Goal: Find contact information: Find contact information

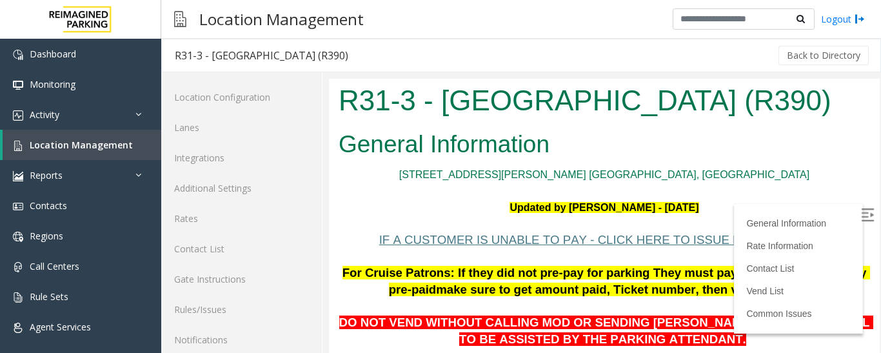
click at [365, 181] on p "[STREET_ADDRESS][PERSON_NAME] [GEOGRAPHIC_DATA], [GEOGRAPHIC_DATA]" at bounding box center [604, 174] width 531 height 17
click at [510, 177] on p "[STREET_ADDRESS][PERSON_NAME] [GEOGRAPHIC_DATA], [GEOGRAPHIC_DATA]" at bounding box center [604, 174] width 531 height 17
click at [861, 211] on img at bounding box center [867, 214] width 13 height 13
click at [98, 147] on span "Location Management" at bounding box center [81, 145] width 103 height 12
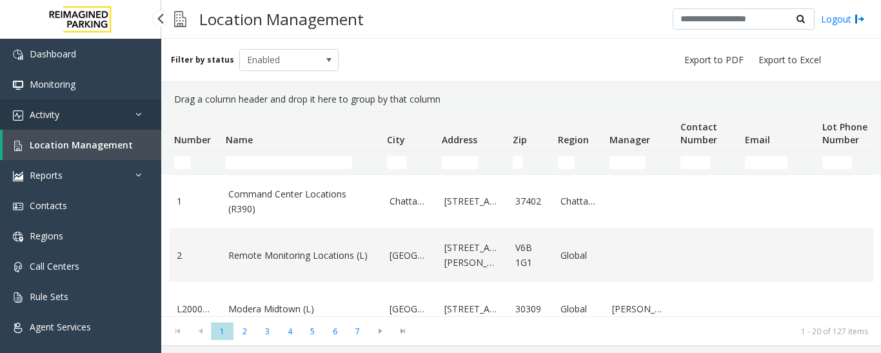
click at [97, 123] on link "Activity" at bounding box center [80, 114] width 161 height 30
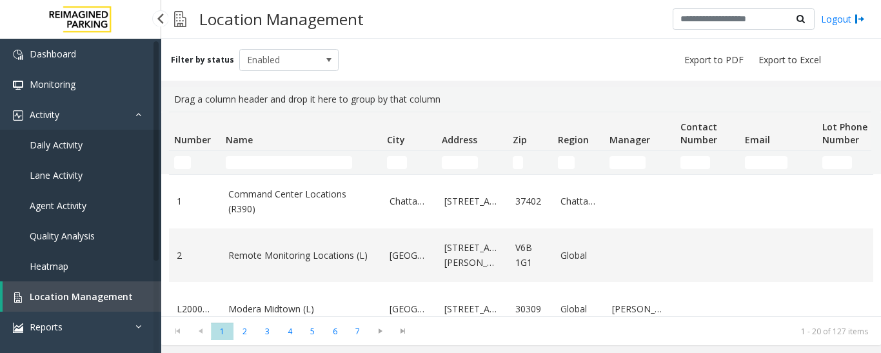
click at [76, 200] on span "Agent Activity" at bounding box center [58, 205] width 57 height 12
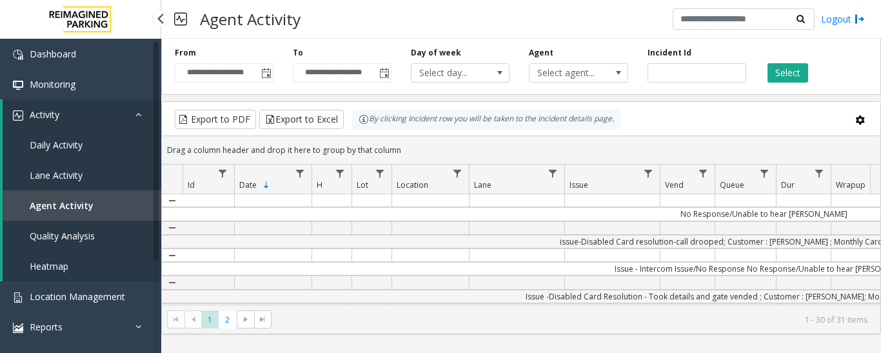
click at [60, 204] on span "Agent Activity" at bounding box center [62, 205] width 64 height 12
click at [720, 74] on input "number" at bounding box center [696, 72] width 99 height 19
paste input "*******"
type input "*******"
click at [781, 77] on button "Select" at bounding box center [787, 72] width 41 height 19
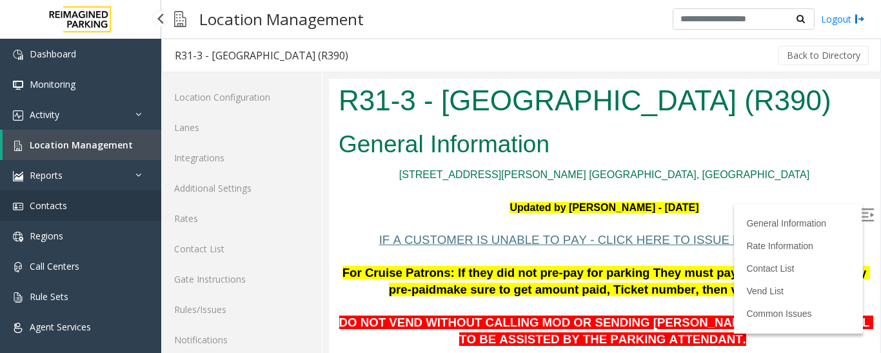
scroll to position [193, 0]
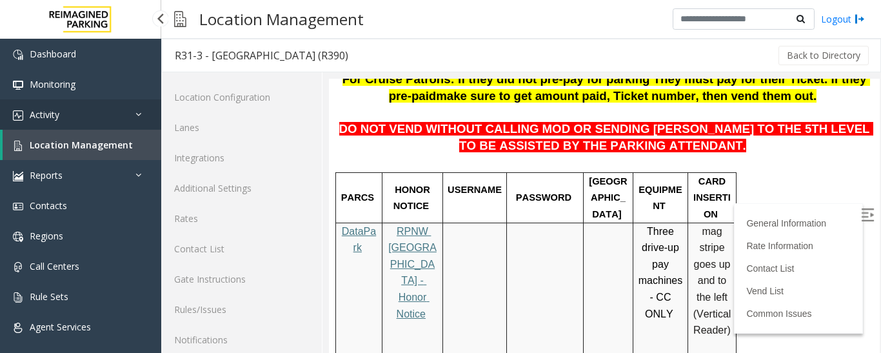
click at [61, 120] on link "Activity" at bounding box center [80, 114] width 161 height 30
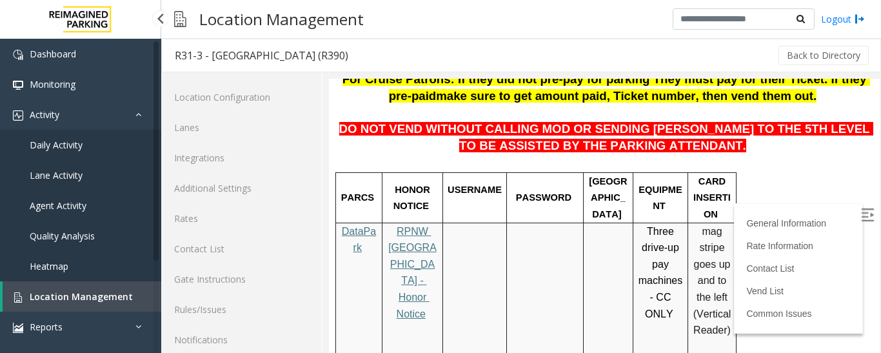
click at [59, 200] on span "Agent Activity" at bounding box center [58, 205] width 57 height 12
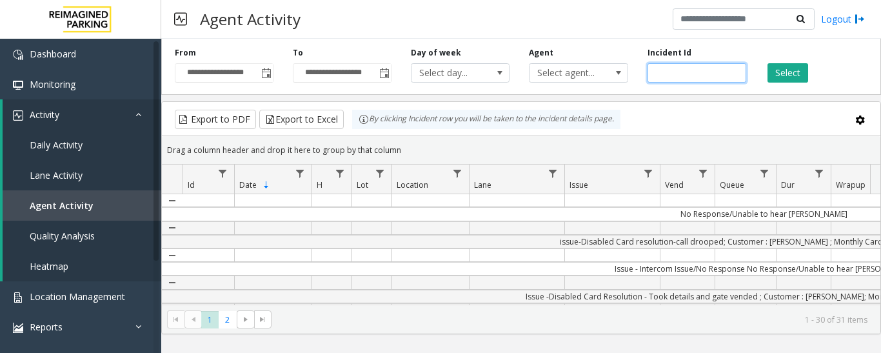
click at [685, 71] on input "number" at bounding box center [696, 72] width 99 height 19
paste input "*******"
type input "*******"
click at [805, 76] on button "Select" at bounding box center [787, 72] width 41 height 19
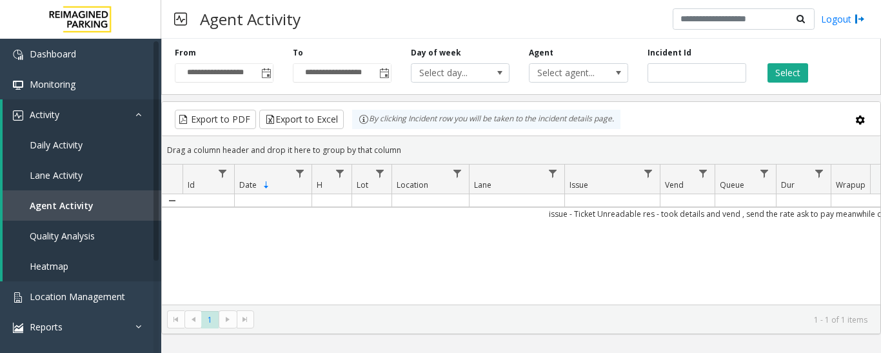
click at [752, 217] on td "issue - Ticket Unreadable res - took details and vend , send the rate ask to pa…" at bounding box center [763, 213] width 1163 height 13
click at [756, 205] on td "Data table" at bounding box center [744, 200] width 61 height 13
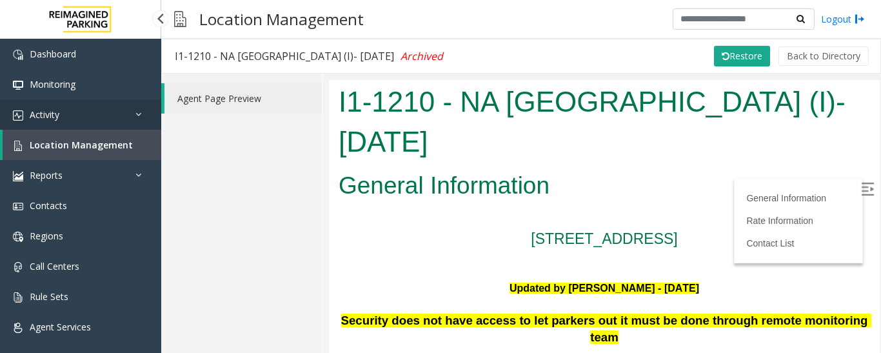
click at [75, 109] on link "Activity" at bounding box center [80, 114] width 161 height 30
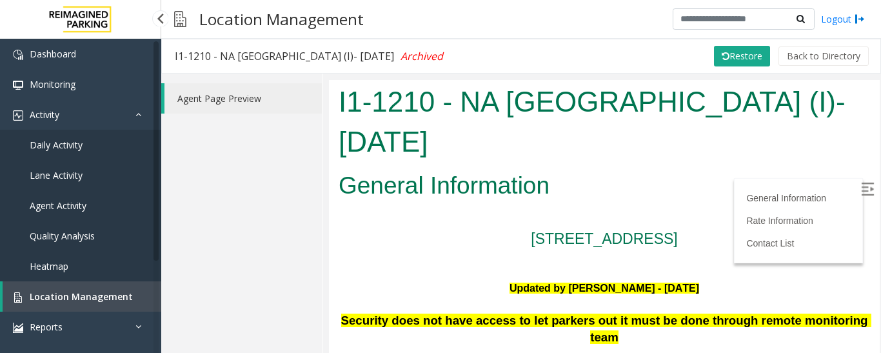
click at [62, 202] on span "Agent Activity" at bounding box center [58, 205] width 57 height 12
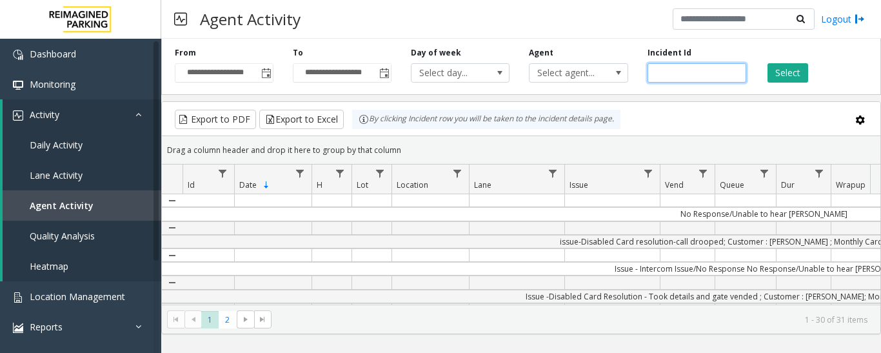
click at [673, 74] on input "number" at bounding box center [696, 72] width 99 height 19
paste input "*******"
type input "*******"
click at [787, 72] on button "Select" at bounding box center [787, 72] width 41 height 19
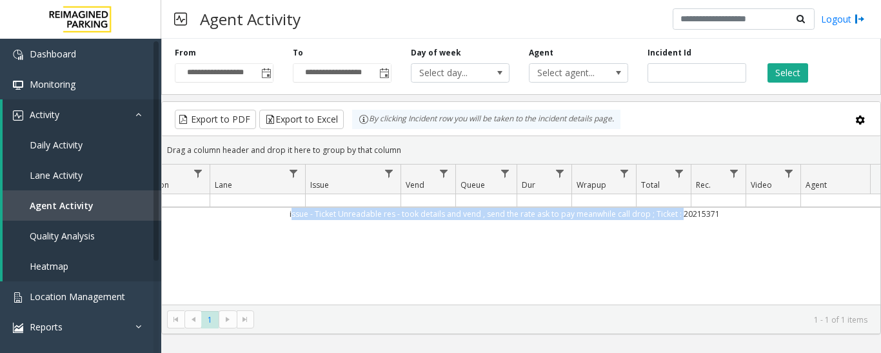
scroll to position [0, 300]
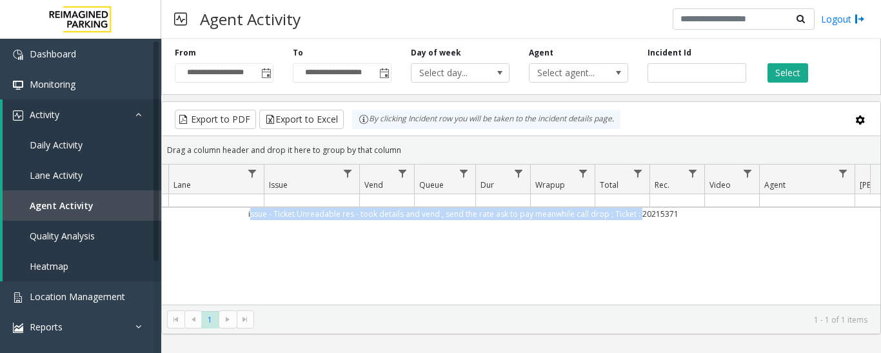
drag, startPoint x: 551, startPoint y: 210, endPoint x: 792, endPoint y: 212, distance: 241.2
click at [792, 212] on td "issue - Ticket Unreadable res - took details and vend , send the rate ask to pa…" at bounding box center [463, 213] width 1163 height 13
click at [419, 209] on td "issue - Ticket Unreadable res - took details and vend , send the rate ask to pa…" at bounding box center [463, 213] width 1163 height 13
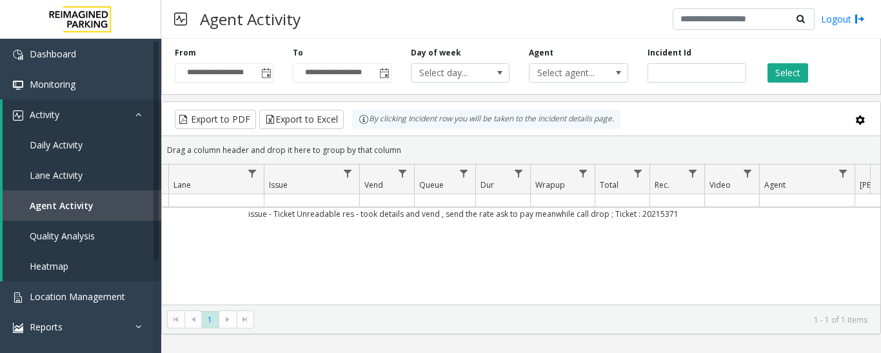
click at [435, 191] on th "Queue" at bounding box center [444, 179] width 61 height 30
click at [271, 212] on td "issue - Ticket Unreadable res - took details and vend , send the rate ask to pa…" at bounding box center [463, 213] width 1163 height 13
click at [201, 185] on th "Lane" at bounding box center [215, 179] width 95 height 30
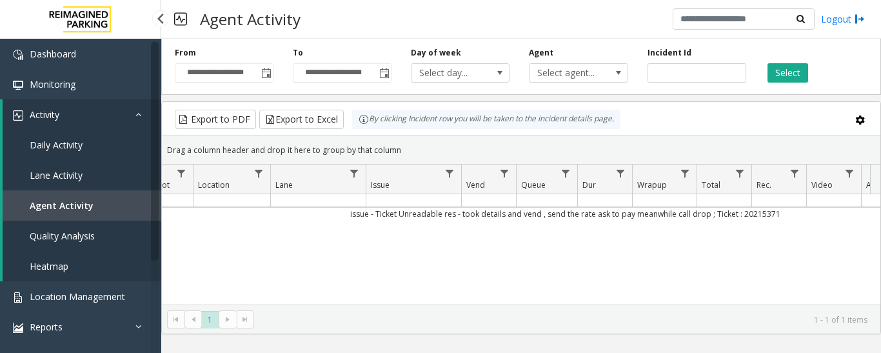
scroll to position [0, 0]
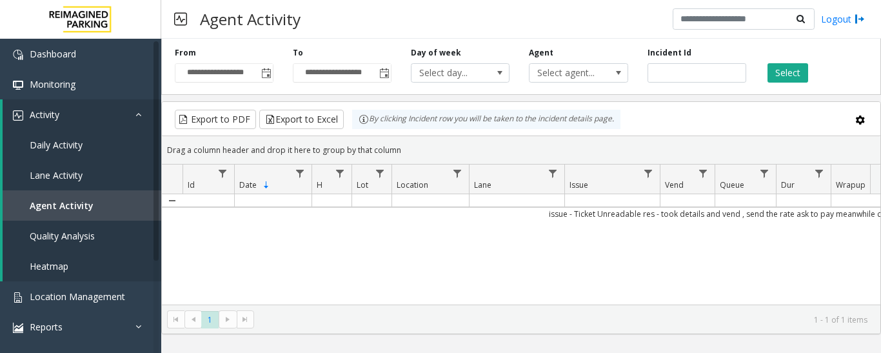
drag, startPoint x: 675, startPoint y: 211, endPoint x: 201, endPoint y: 207, distance: 474.6
click at [201, 207] on td "issue - Ticket Unreadable res - took details and vend , send the rate ask to pa…" at bounding box center [763, 213] width 1163 height 13
click at [210, 195] on app-root "**********" at bounding box center [440, 176] width 881 height 353
click at [211, 192] on th "Id" at bounding box center [208, 179] width 52 height 30
click at [439, 195] on td "Data table" at bounding box center [429, 200] width 77 height 13
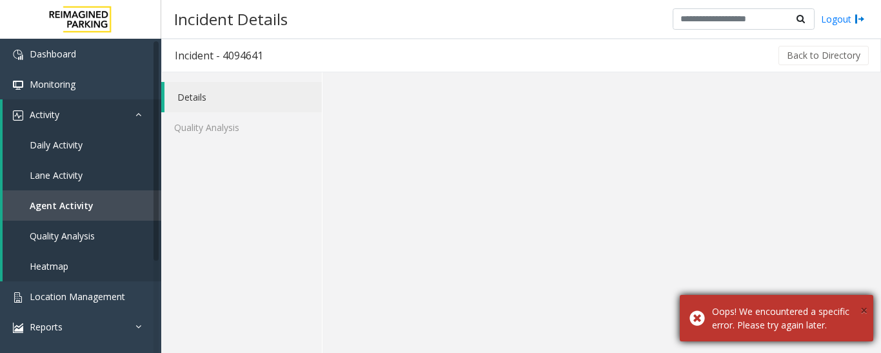
click at [861, 309] on span "×" at bounding box center [863, 309] width 7 height 17
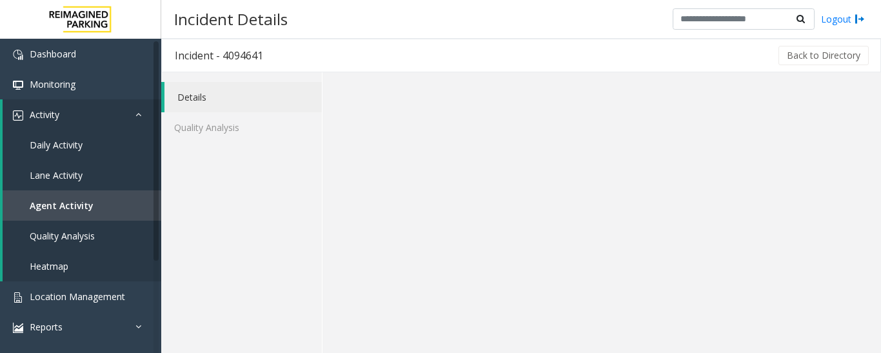
click at [189, 94] on link "Details" at bounding box center [242, 97] width 157 height 30
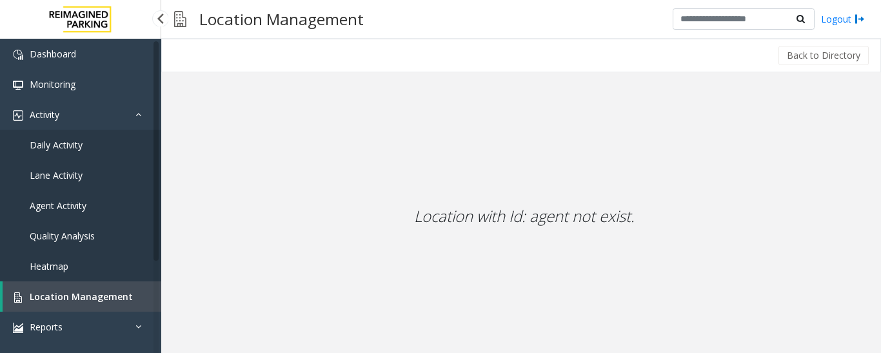
click at [33, 204] on span "Agent Activity" at bounding box center [58, 205] width 57 height 12
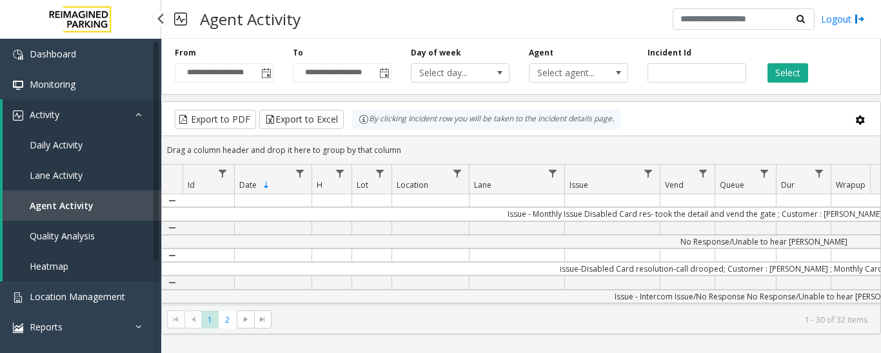
click at [81, 112] on link "Activity" at bounding box center [82, 114] width 159 height 30
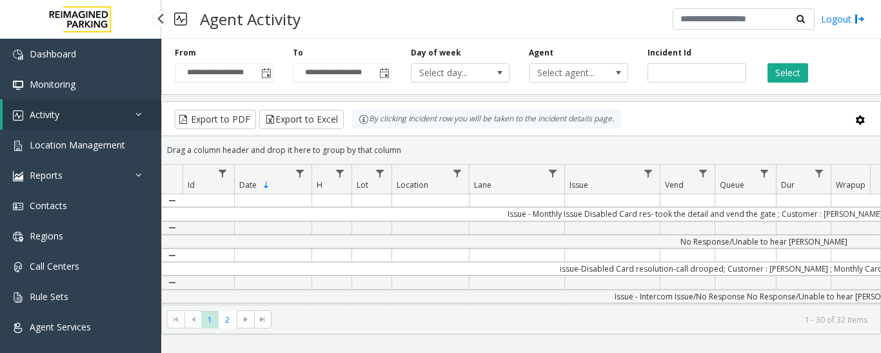
click at [81, 112] on link "Activity" at bounding box center [82, 114] width 159 height 30
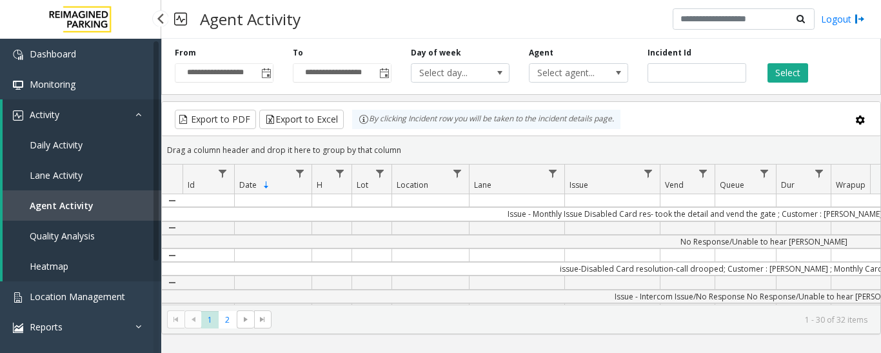
click at [61, 130] on link "Daily Activity" at bounding box center [82, 145] width 159 height 30
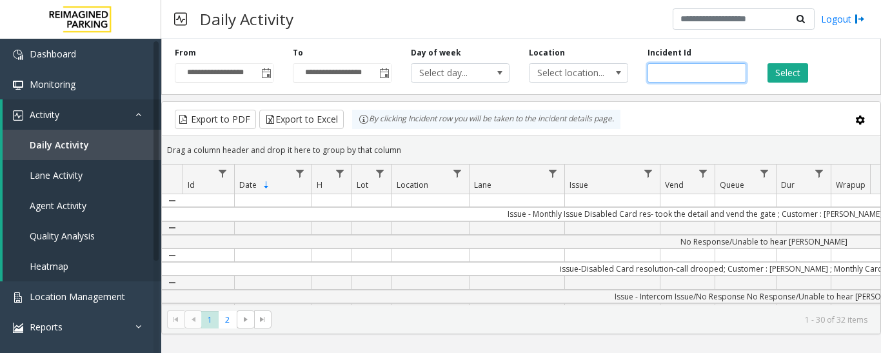
click at [666, 65] on input "number" at bounding box center [696, 72] width 99 height 19
paste input "*******"
type input "*******"
click at [771, 73] on button "Select" at bounding box center [787, 72] width 41 height 19
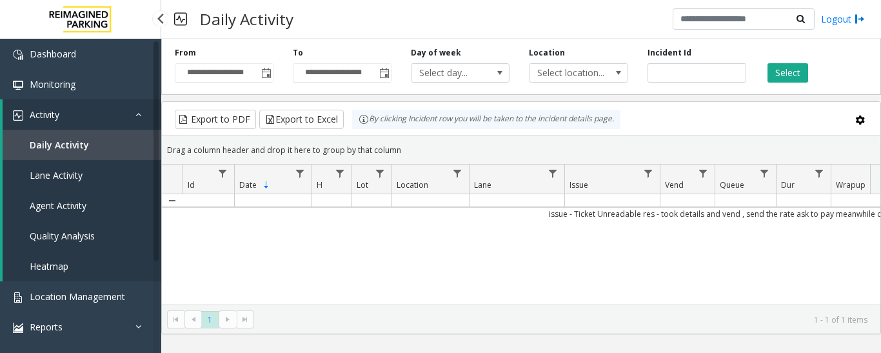
click at [110, 213] on link "Agent Activity" at bounding box center [82, 205] width 159 height 30
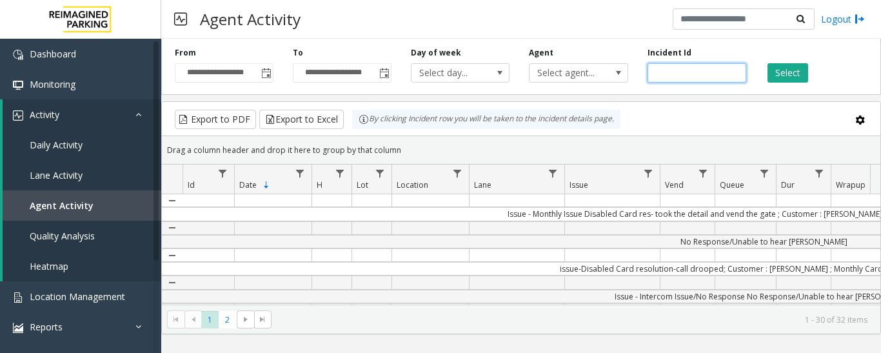
click at [678, 69] on input "number" at bounding box center [696, 72] width 99 height 19
paste input "*******"
type input "*******"
click at [777, 70] on button "Select" at bounding box center [787, 72] width 41 height 19
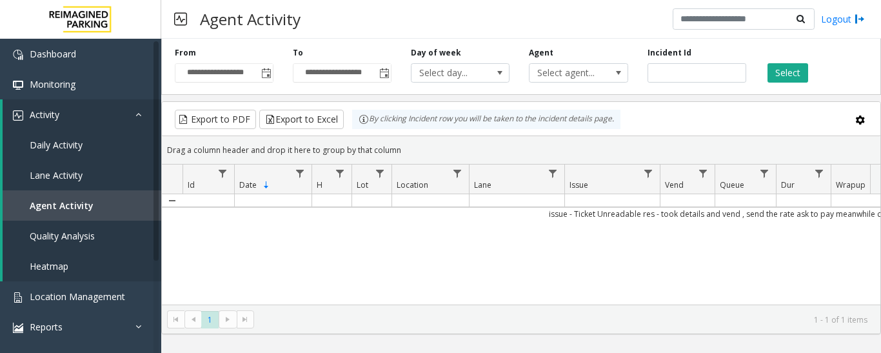
click at [661, 204] on td "Data table" at bounding box center [687, 200] width 55 height 13
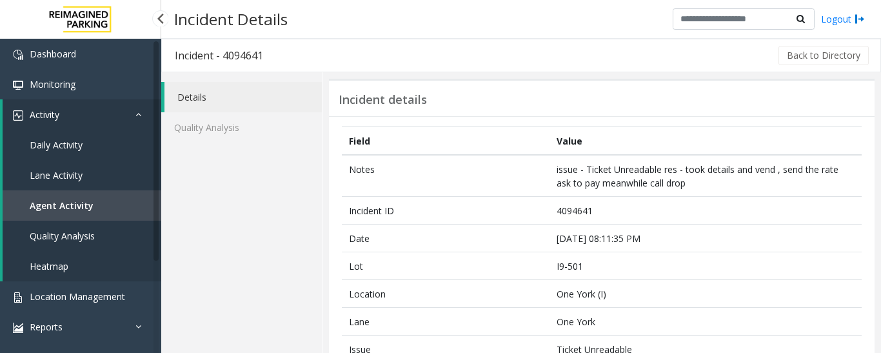
click at [81, 195] on link "Agent Activity" at bounding box center [82, 205] width 159 height 30
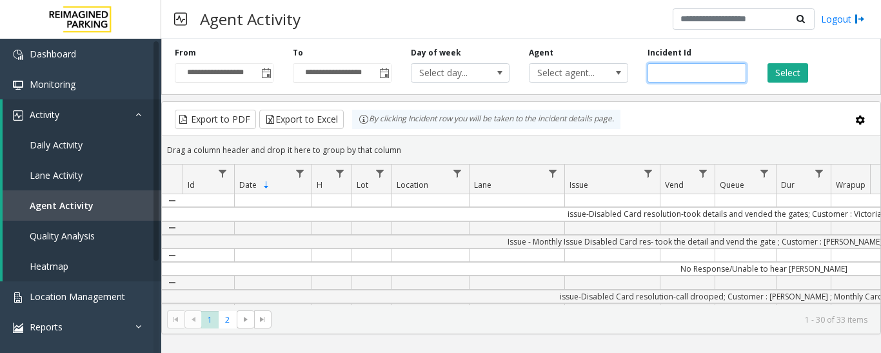
click at [695, 73] on input "number" at bounding box center [696, 72] width 99 height 19
paste input "*******"
type input "*******"
click at [775, 75] on button "Select" at bounding box center [787, 72] width 41 height 19
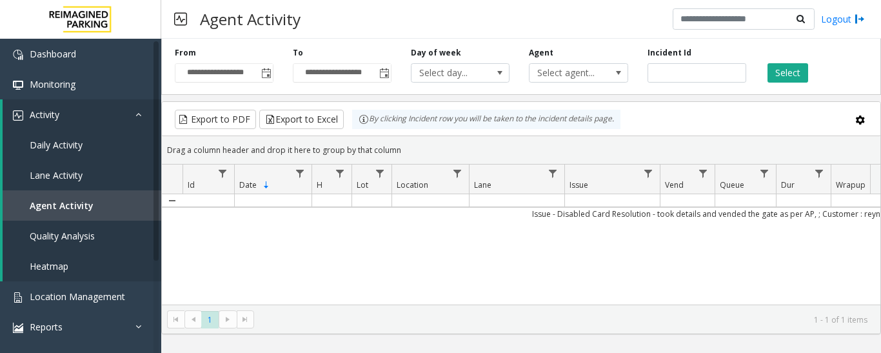
click at [233, 199] on td "Data table" at bounding box center [208, 200] width 52 height 13
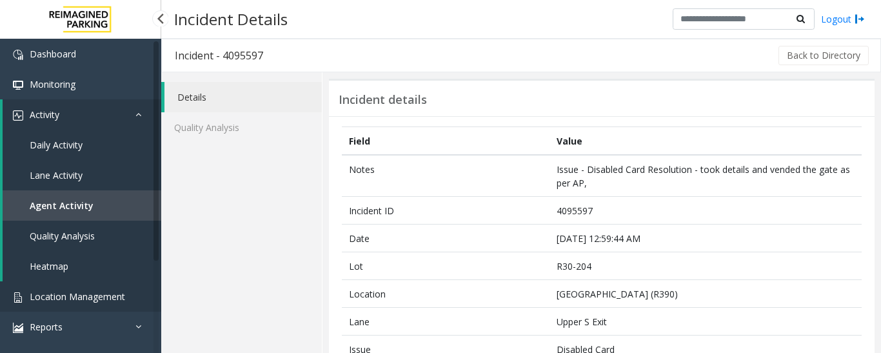
click at [80, 295] on span "Location Management" at bounding box center [77, 296] width 95 height 12
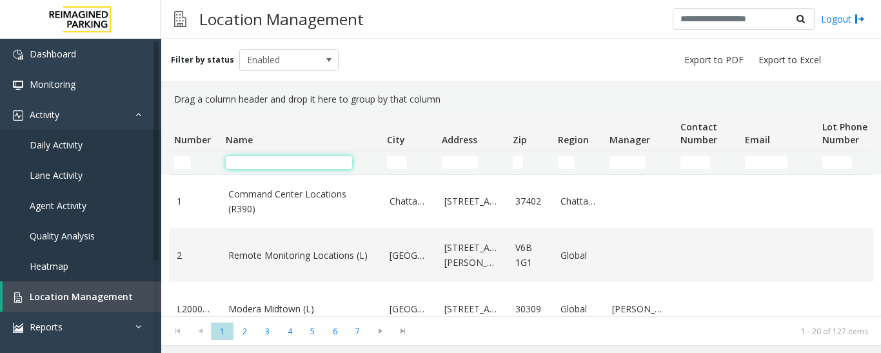
click at [293, 157] on input "Name Filter" at bounding box center [289, 162] width 126 height 13
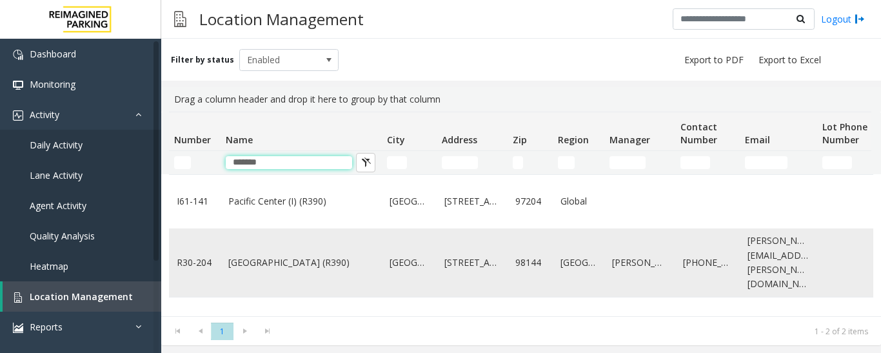
type input "*******"
click at [299, 273] on td "Pacific Tower West Garage (R390)" at bounding box center [301, 262] width 161 height 68
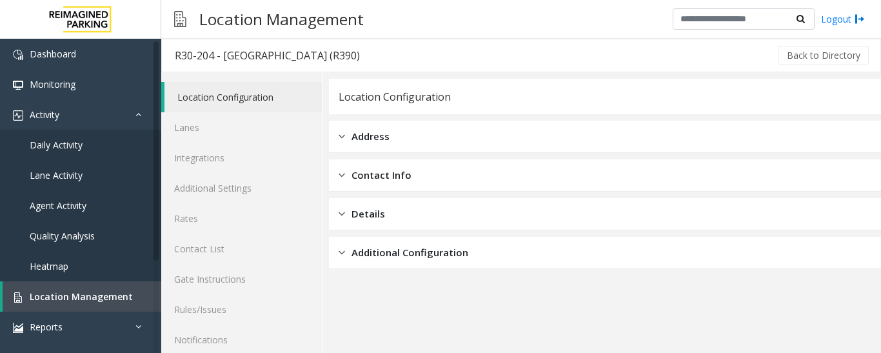
scroll to position [72, 0]
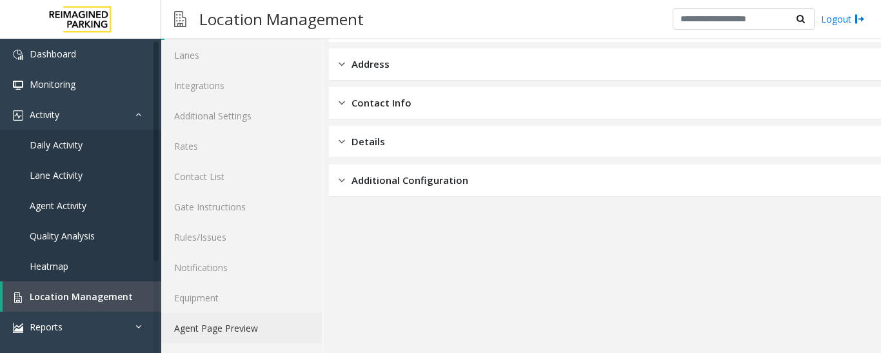
click at [205, 332] on link "Agent Page Preview" at bounding box center [241, 328] width 161 height 30
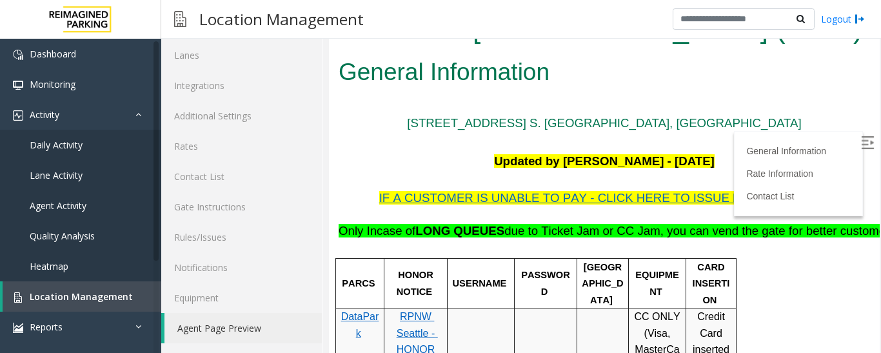
click at [861, 141] on img at bounding box center [867, 142] width 13 height 13
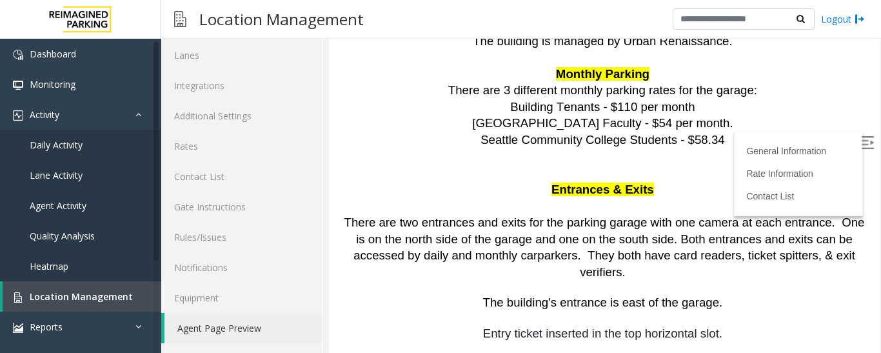
scroll to position [1508, 0]
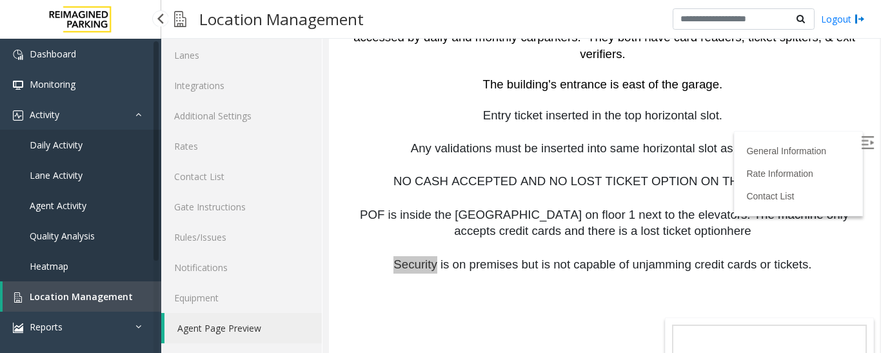
click at [118, 202] on link "Agent Activity" at bounding box center [80, 205] width 161 height 30
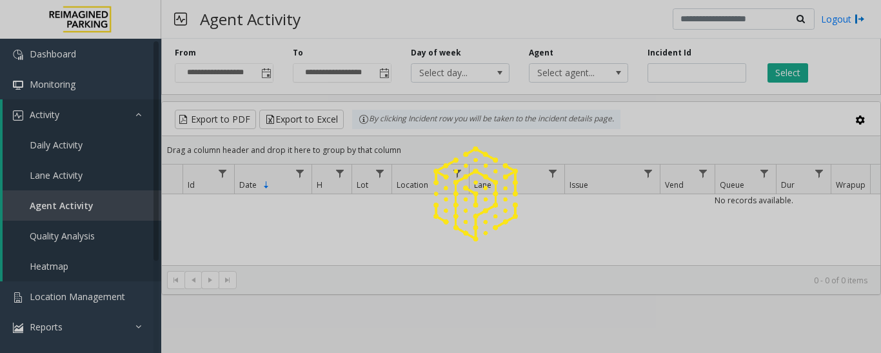
click at [707, 76] on div at bounding box center [440, 176] width 881 height 353
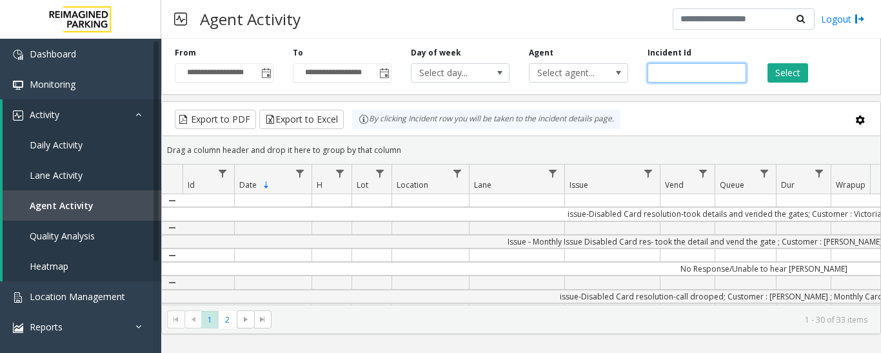
click at [703, 76] on input "number" at bounding box center [696, 72] width 99 height 19
paste input "*******"
click at [813, 81] on div "Select" at bounding box center [815, 64] width 118 height 35
click at [781, 73] on button "Select" at bounding box center [787, 72] width 41 height 19
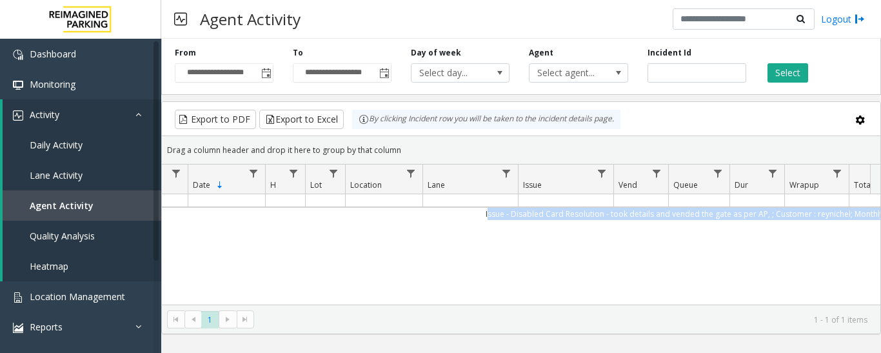
scroll to position [0, 284]
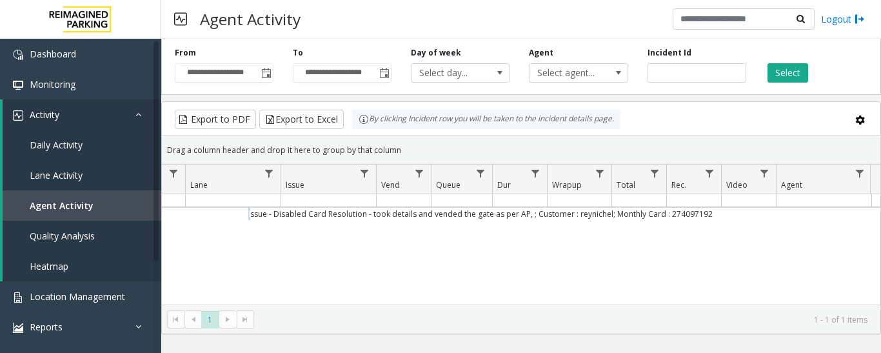
drag, startPoint x: 526, startPoint y: 218, endPoint x: 784, endPoint y: 227, distance: 258.7
click at [784, 227] on div "Issue - Disabled Card Resolution - took details and vended the gate as per AP, …" at bounding box center [521, 274] width 718 height 161
drag, startPoint x: 685, startPoint y: 68, endPoint x: 638, endPoint y: 71, distance: 47.1
click at [638, 71] on div "Incident Id *******" at bounding box center [697, 64] width 118 height 35
paste input "number"
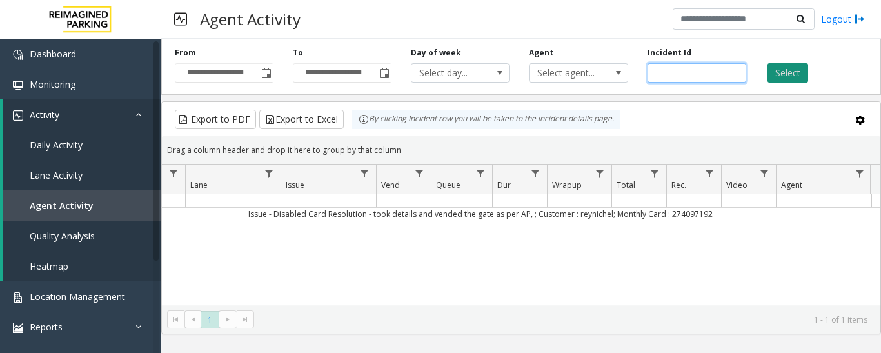
type input "*******"
click at [783, 72] on button "Select" at bounding box center [787, 72] width 41 height 19
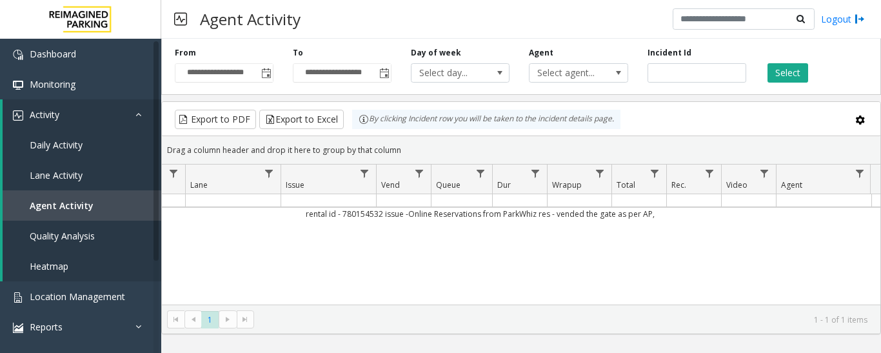
click at [305, 197] on td "Data table" at bounding box center [327, 200] width 95 height 13
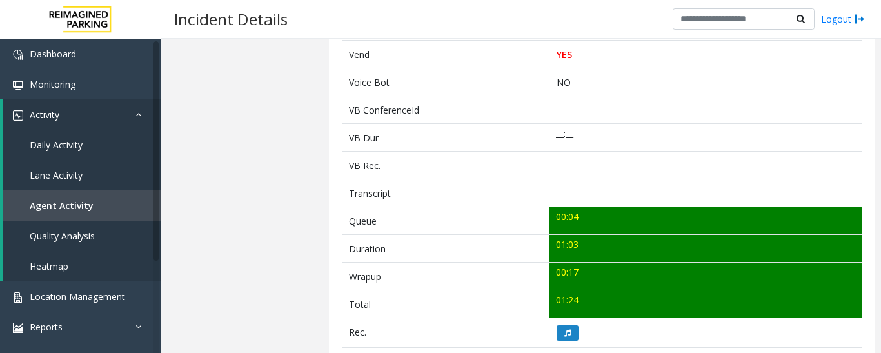
scroll to position [387, 0]
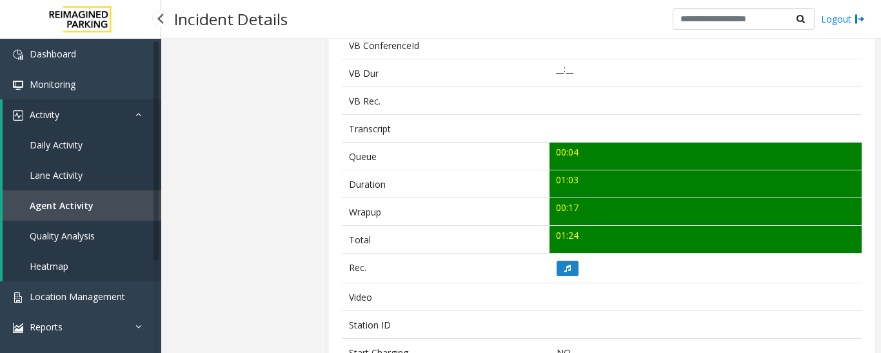
click at [107, 195] on link "Agent Activity" at bounding box center [82, 205] width 159 height 30
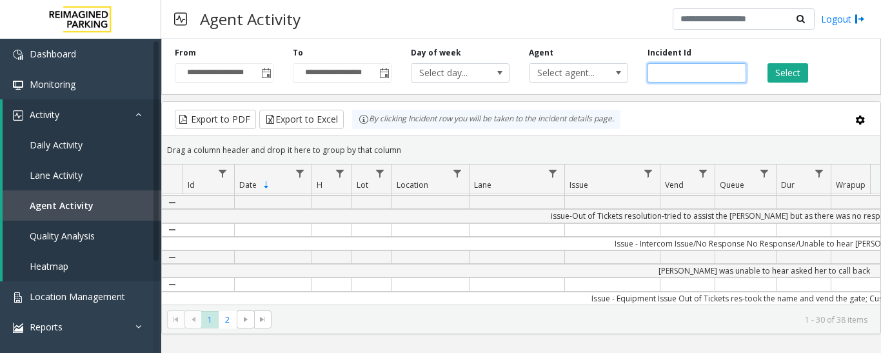
click at [678, 73] on input "number" at bounding box center [696, 72] width 99 height 19
paste input "*******"
type input "*******"
click at [784, 70] on button "Select" at bounding box center [787, 72] width 41 height 19
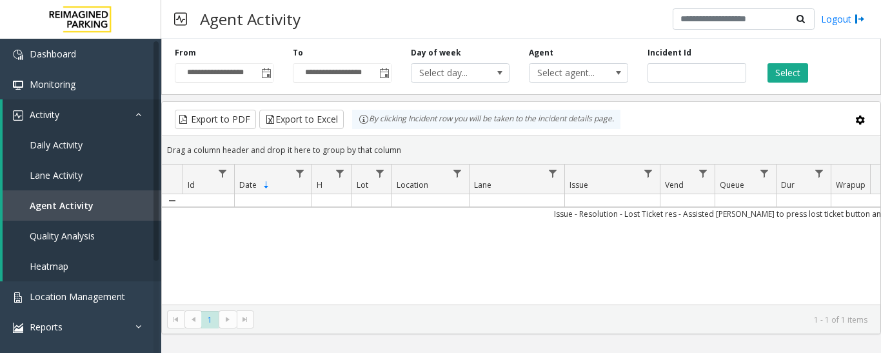
click at [567, 207] on td "Issue - Resolution - Lost Ticket res - Assisted parker to press lost ticket but…" at bounding box center [763, 213] width 1163 height 13
click at [577, 195] on td "Data table" at bounding box center [611, 200] width 95 height 13
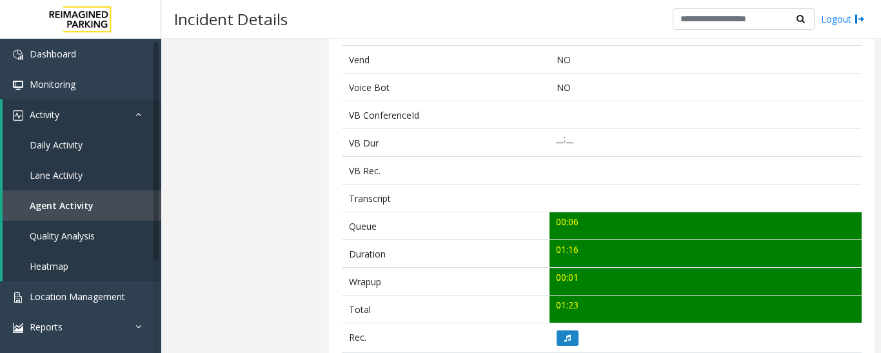
scroll to position [387, 0]
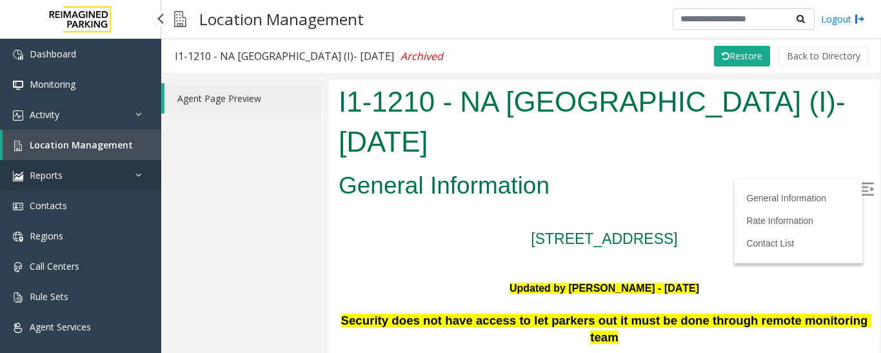
click at [70, 164] on link "Reports" at bounding box center [80, 175] width 161 height 30
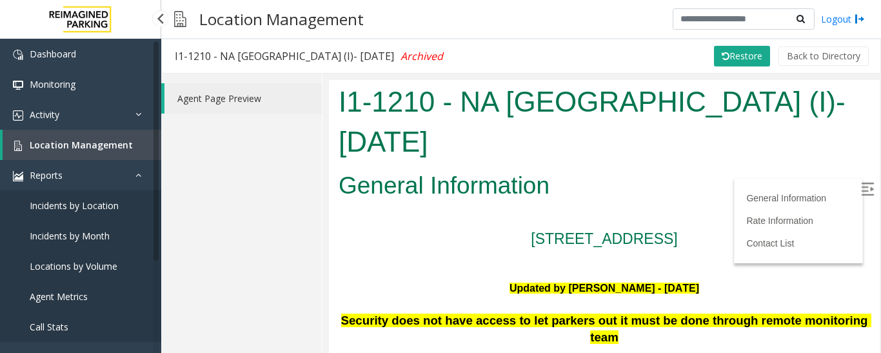
click at [76, 152] on link "Location Management" at bounding box center [82, 145] width 159 height 30
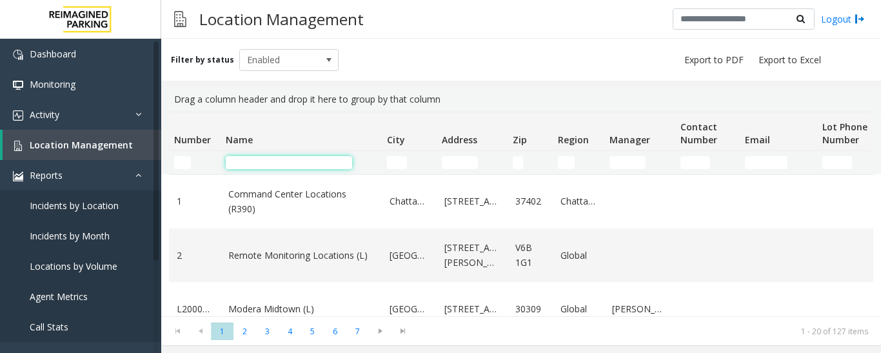
click at [295, 162] on input "Name Filter" at bounding box center [289, 162] width 126 height 13
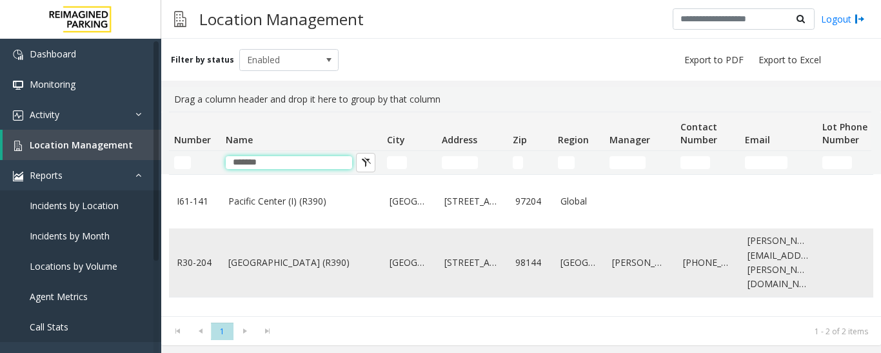
type input "*******"
click at [265, 255] on link "Pacific Tower West Garage (R390)" at bounding box center [301, 262] width 146 height 14
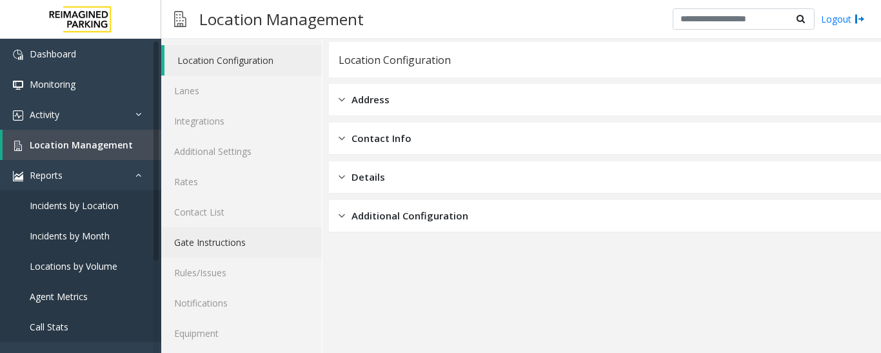
scroll to position [72, 0]
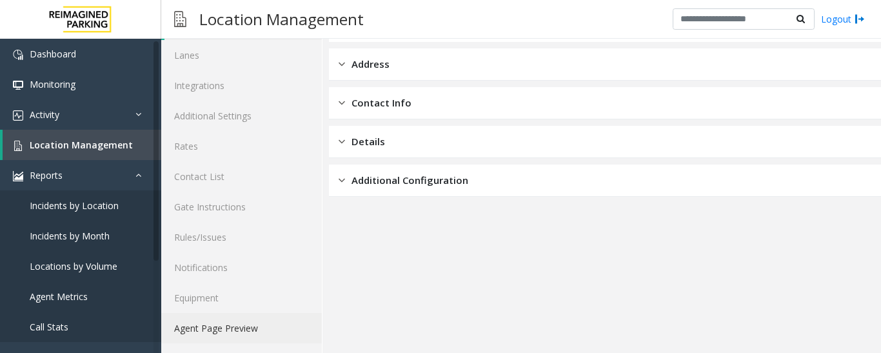
click at [259, 333] on link "Agent Page Preview" at bounding box center [241, 328] width 161 height 30
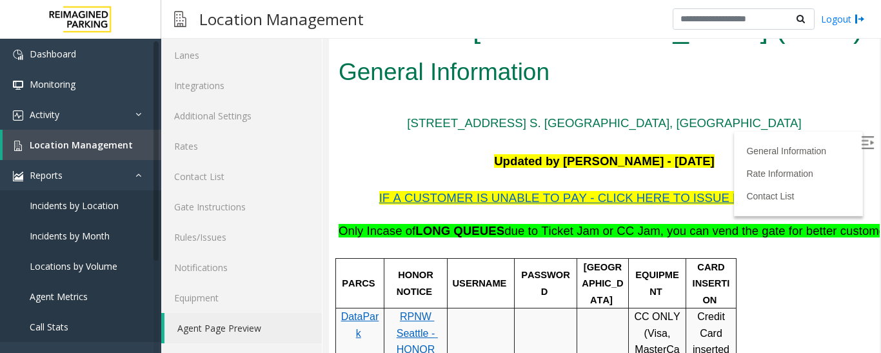
scroll to position [64, 0]
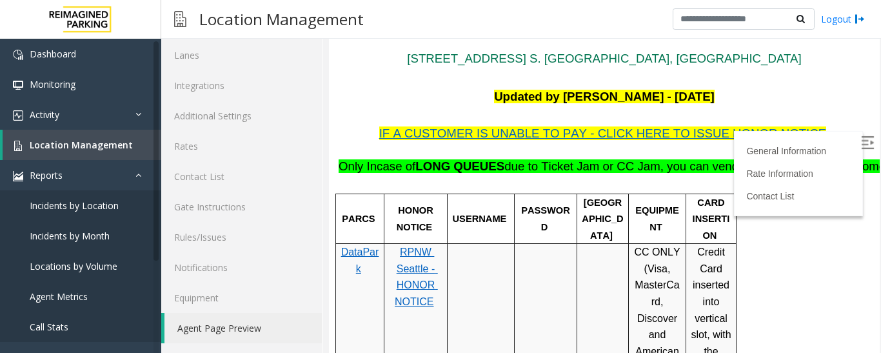
click at [861, 143] on img at bounding box center [867, 142] width 13 height 13
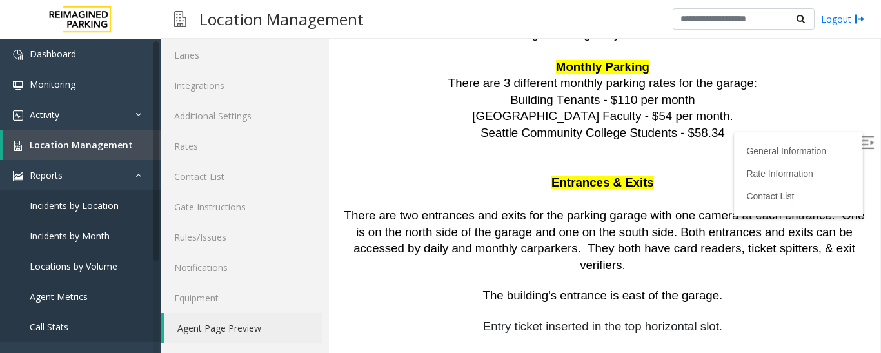
scroll to position [596, 0]
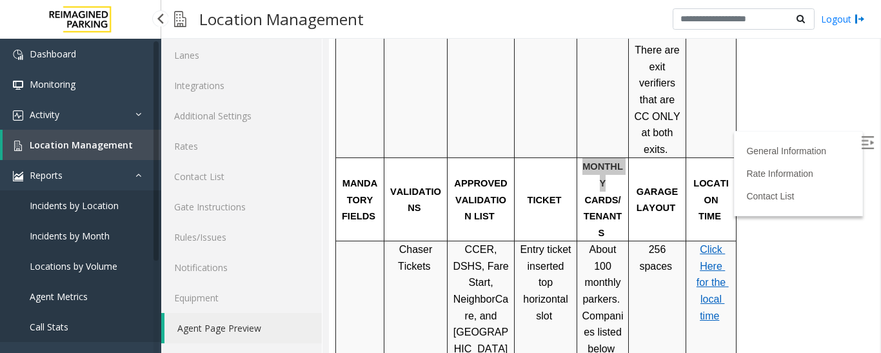
click at [66, 152] on link "Location Management" at bounding box center [82, 145] width 159 height 30
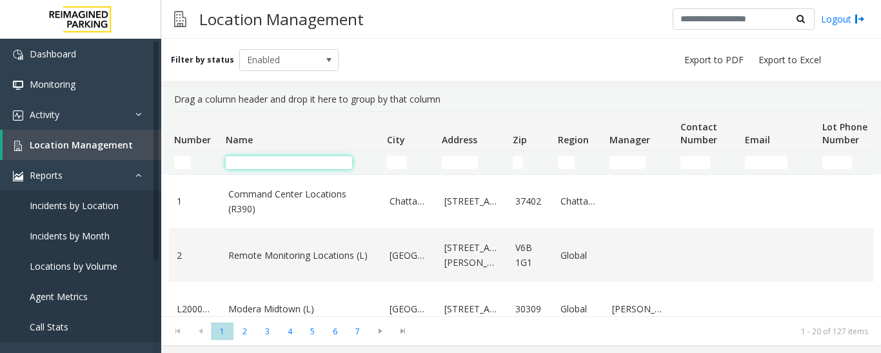
click at [243, 158] on input "Name Filter" at bounding box center [289, 162] width 126 height 13
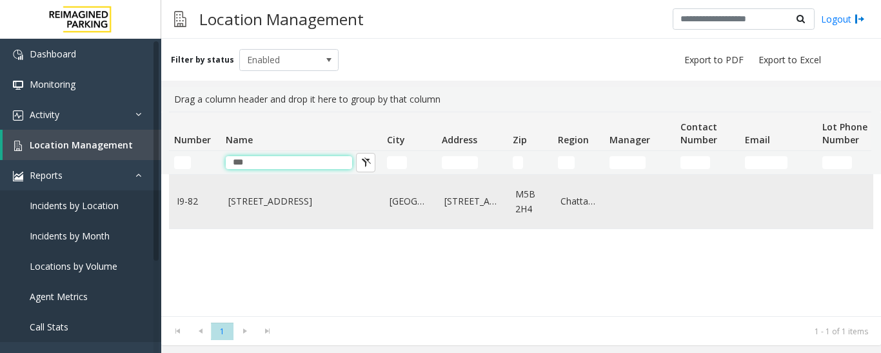
type input "***"
click at [396, 206] on link "Toronto" at bounding box center [408, 201] width 39 height 14
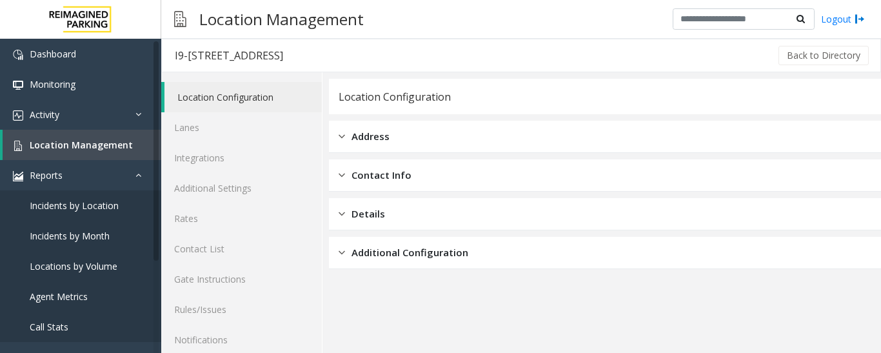
scroll to position [72, 0]
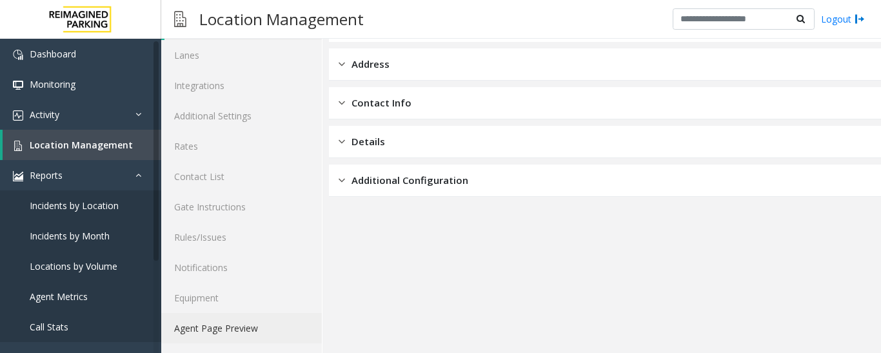
drag, startPoint x: 261, startPoint y: 337, endPoint x: 271, endPoint y: 334, distance: 10.0
click at [262, 336] on link "Agent Page Preview" at bounding box center [241, 328] width 161 height 30
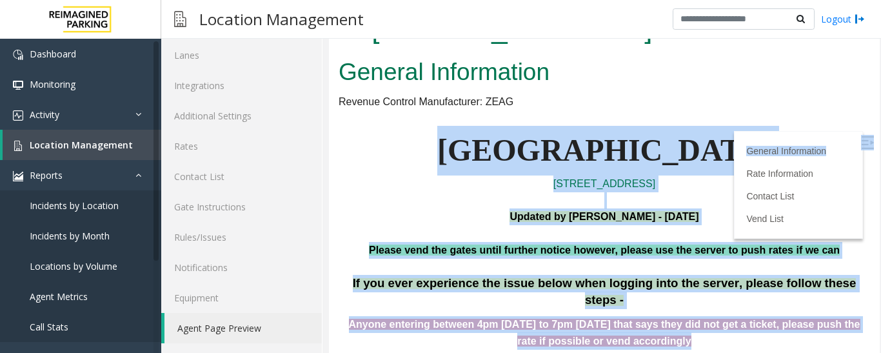
click at [845, 130] on body "I9-82 - 777 Bay St. (I) General Information Revenue Control Manufacturer: ZEAG …" at bounding box center [604, 179] width 551 height 346
click at [861, 139] on img at bounding box center [867, 142] width 13 height 13
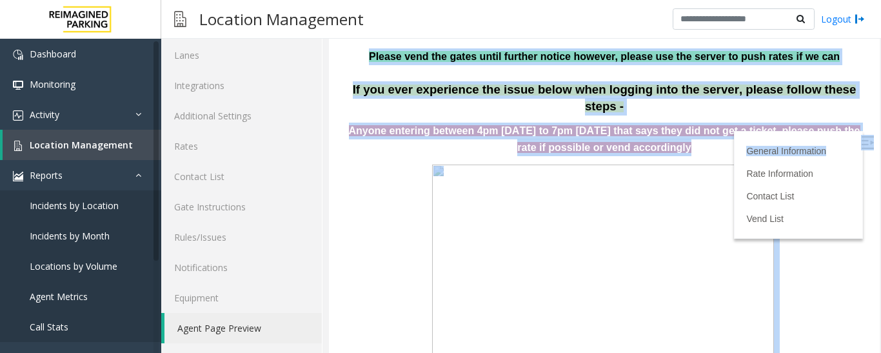
click at [809, 194] on p at bounding box center [604, 269] width 531 height 212
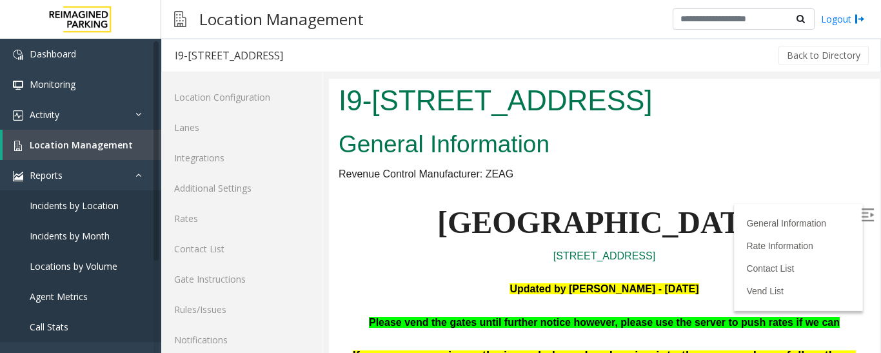
drag, startPoint x: 340, startPoint y: 97, endPoint x: 634, endPoint y: 86, distance: 294.9
click at [634, 86] on h1 "I9-82 - 777 Bay St. (I)" at bounding box center [604, 101] width 531 height 40
copy h1 "I9-82 - 777 Bay St. (I)"
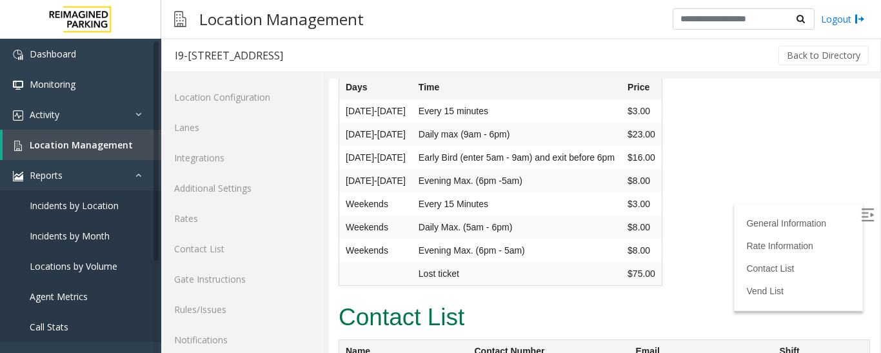
scroll to position [2898, 0]
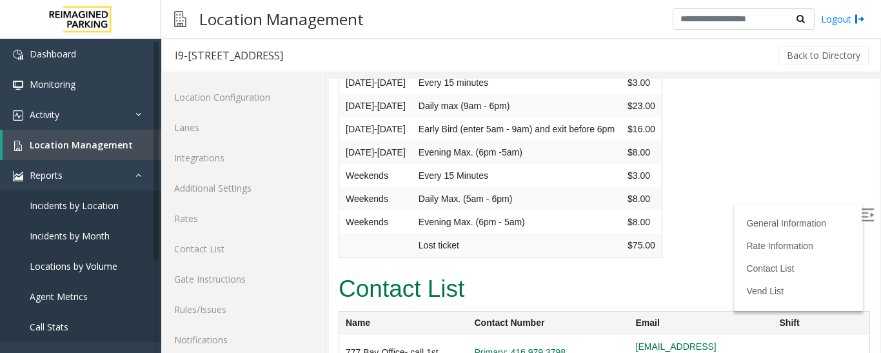
drag, startPoint x: 747, startPoint y: 241, endPoint x: 636, endPoint y: 242, distance: 111.6
copy tr "aung@impark.com"
drag, startPoint x: 764, startPoint y: 264, endPoint x: 634, endPoint y: 268, distance: 130.3
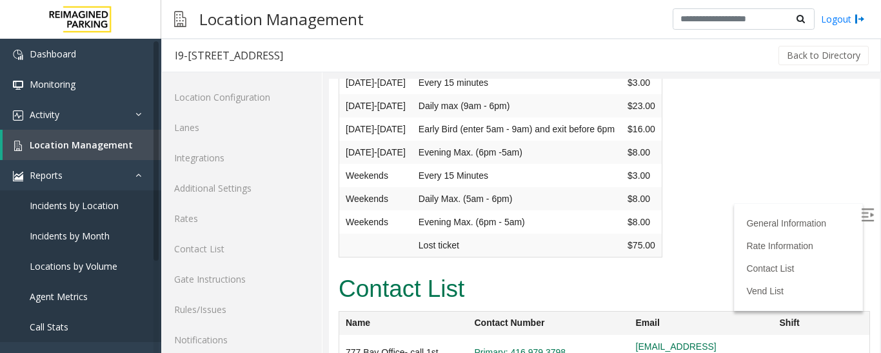
copy tr "omargarit@impark.com"
click at [55, 147] on span "Location Management" at bounding box center [81, 145] width 103 height 12
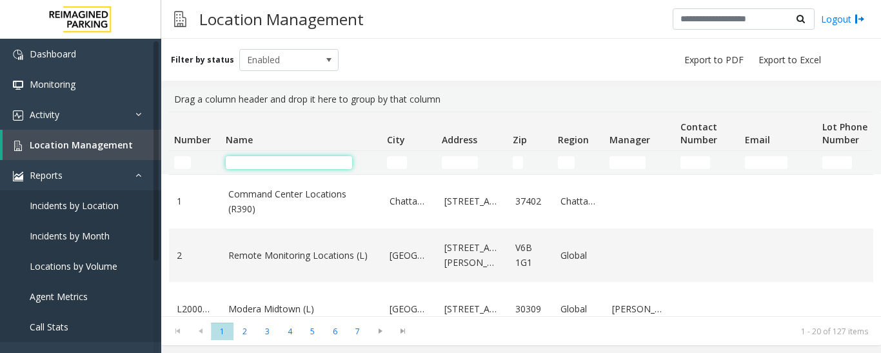
click at [268, 161] on input "Name Filter" at bounding box center [289, 162] width 126 height 13
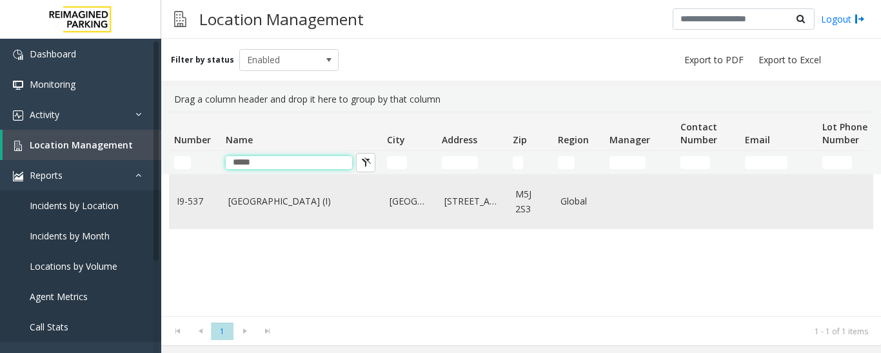
type input "*****"
click at [268, 200] on link "Waterpark Place (I)" at bounding box center [301, 201] width 146 height 14
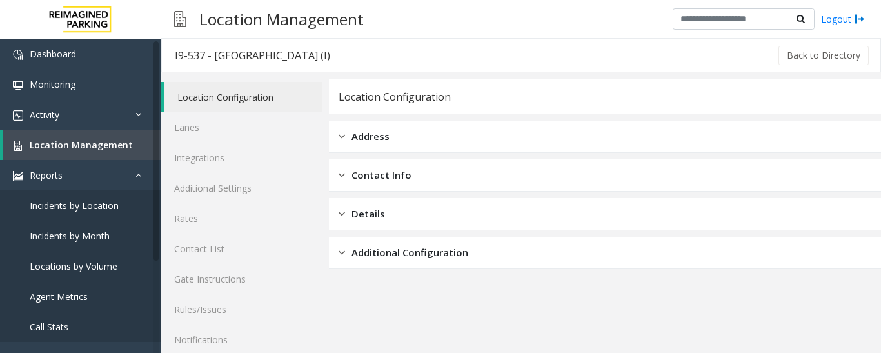
scroll to position [72, 0]
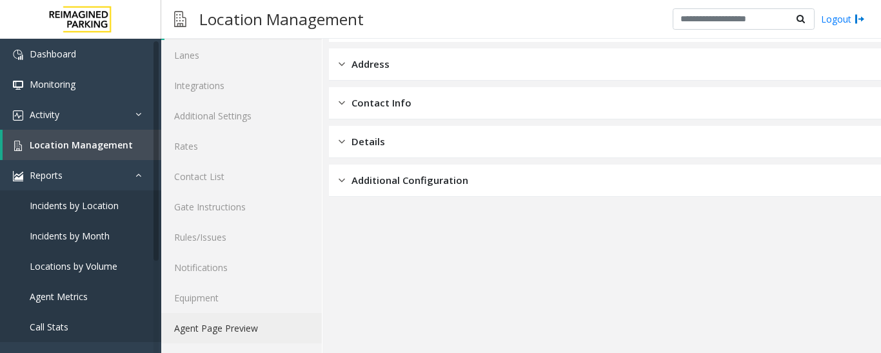
click at [238, 333] on link "Agent Page Preview" at bounding box center [241, 328] width 161 height 30
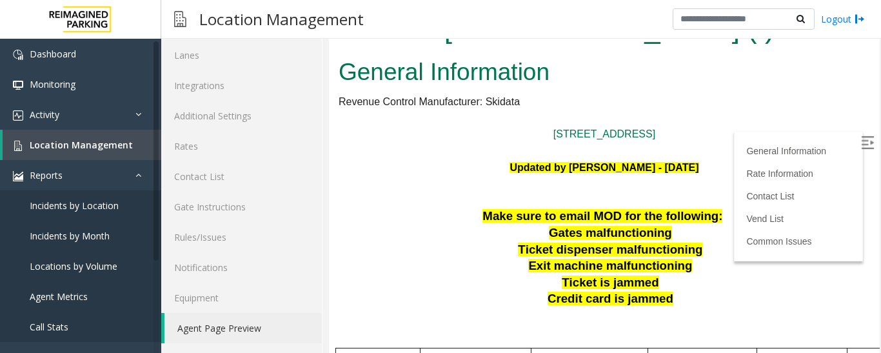
click at [859, 147] on label at bounding box center [868, 144] width 19 height 19
